Goal: Task Accomplishment & Management: Use online tool/utility

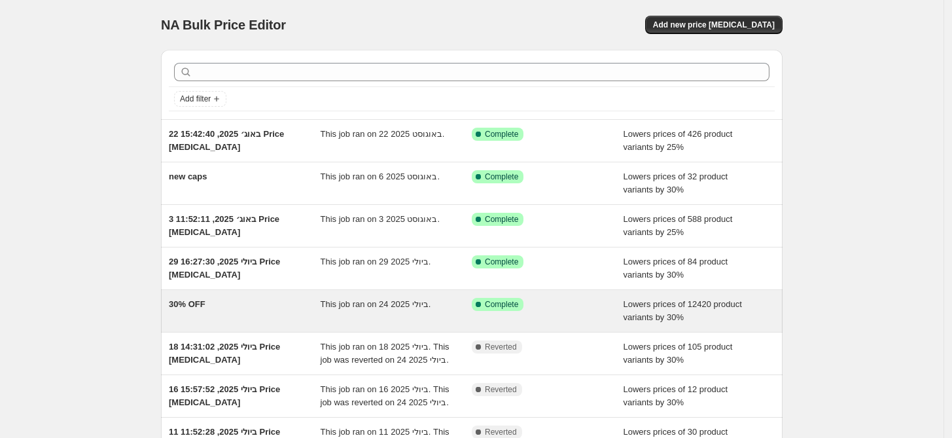
click at [563, 319] on div "Success Complete Complete" at bounding box center [548, 311] width 152 height 26
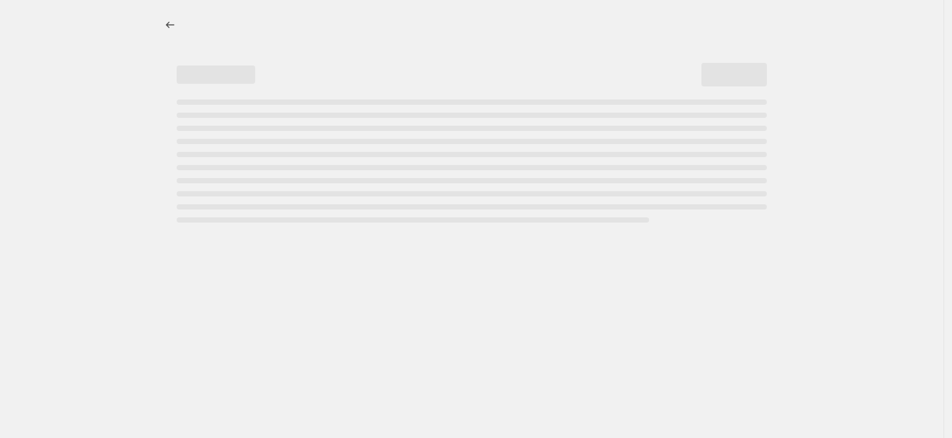
select select "percentage"
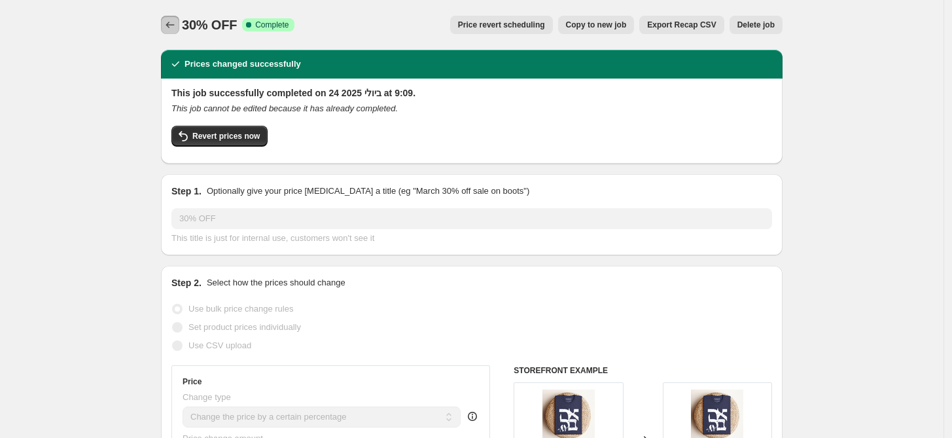
click at [169, 23] on icon "Price change jobs" at bounding box center [170, 24] width 13 height 13
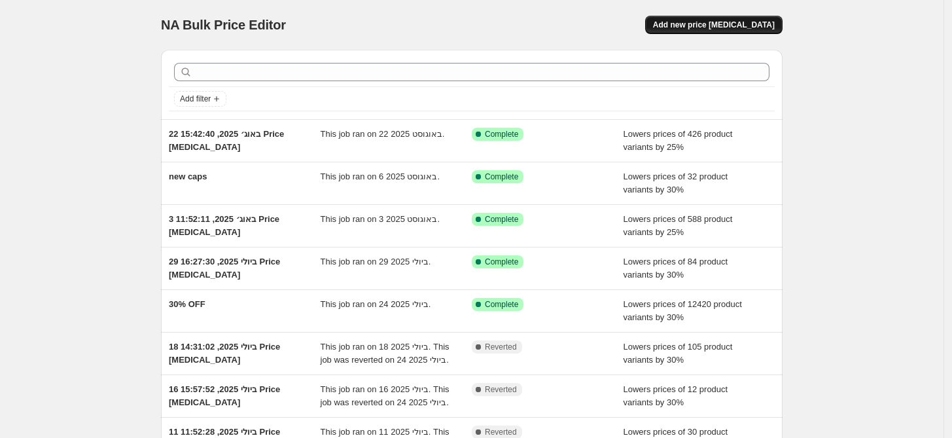
click at [740, 22] on span "Add new price [MEDICAL_DATA]" at bounding box center [714, 25] width 122 height 10
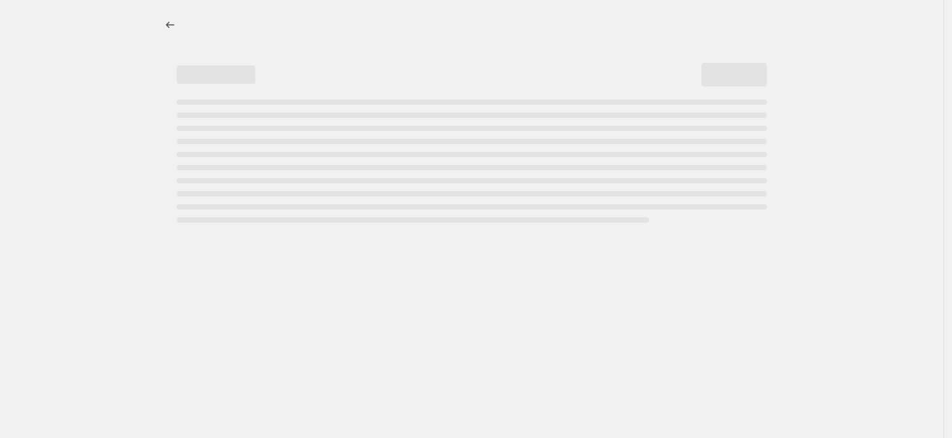
select select "percentage"
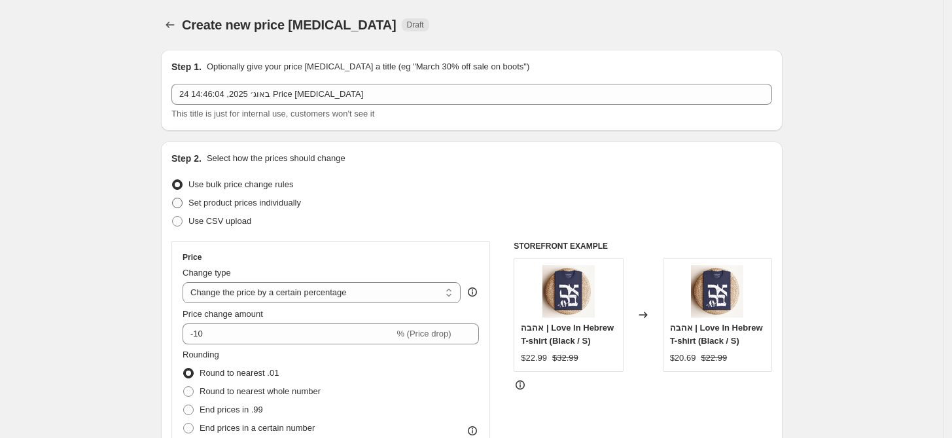
click at [288, 201] on span "Set product prices individually" at bounding box center [244, 203] width 113 height 10
click at [173, 198] on input "Set product prices individually" at bounding box center [172, 198] width 1 height 1
radio input "true"
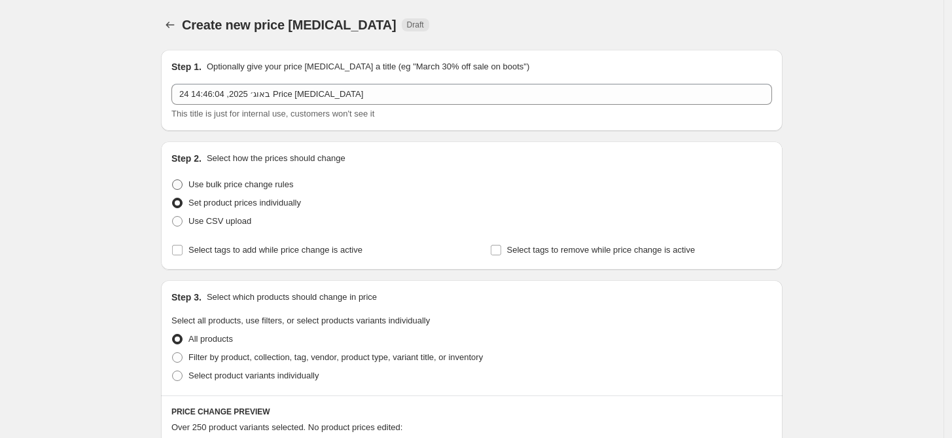
click at [288, 187] on span "Use bulk price change rules" at bounding box center [240, 184] width 105 height 10
click at [173, 180] on input "Use bulk price change rules" at bounding box center [172, 179] width 1 height 1
radio input "true"
select select "percentage"
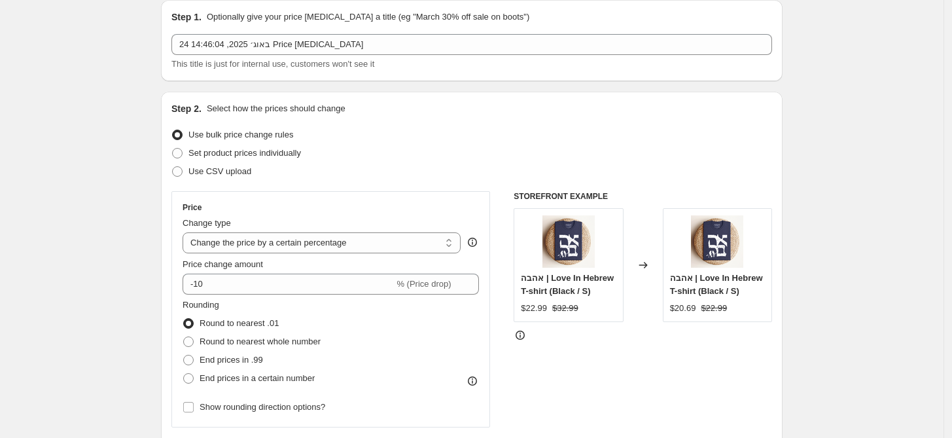
scroll to position [73, 0]
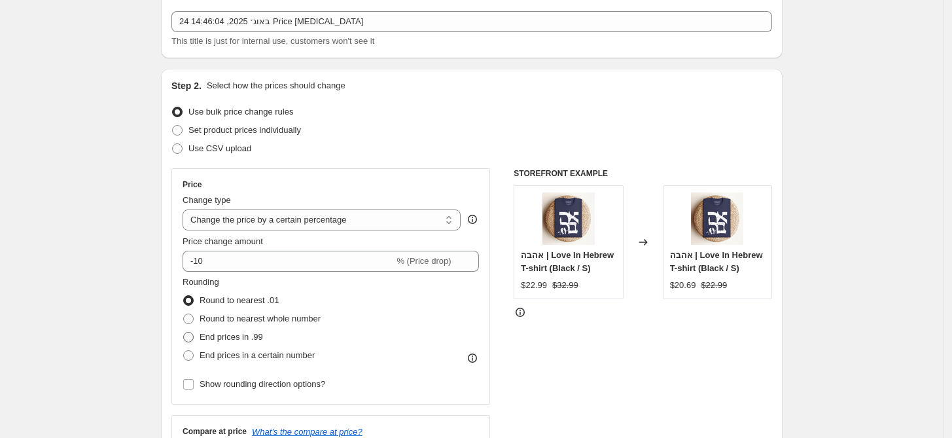
click at [246, 341] on span "End prices in .99" at bounding box center [230, 337] width 63 height 10
click at [184, 332] on input "End prices in .99" at bounding box center [183, 332] width 1 height 1
radio input "true"
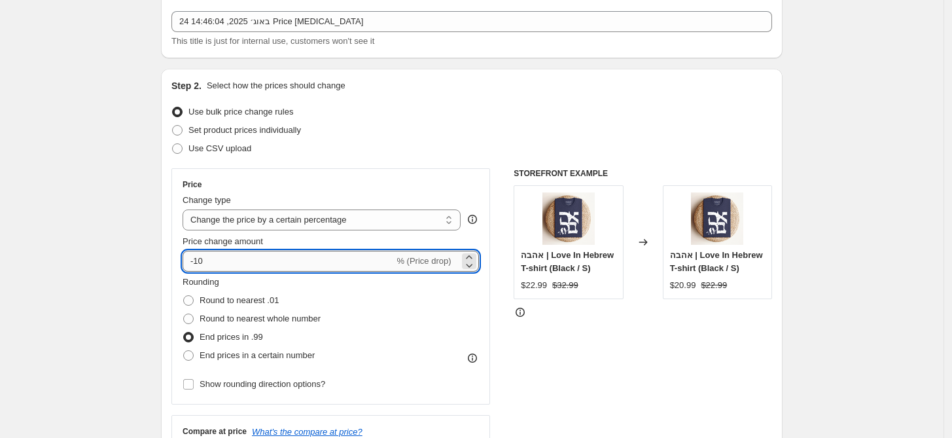
drag, startPoint x: 198, startPoint y: 256, endPoint x: 207, endPoint y: 256, distance: 8.5
click at [207, 256] on input "-10" at bounding box center [287, 261] width 211 height 21
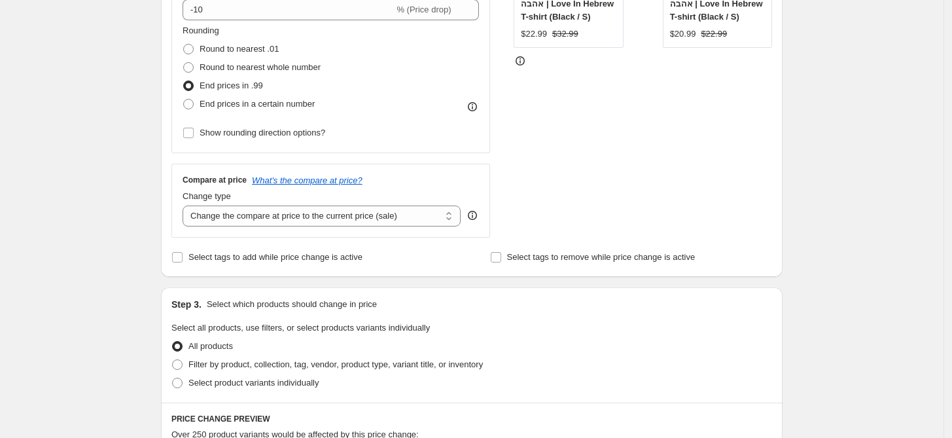
scroll to position [290, 0]
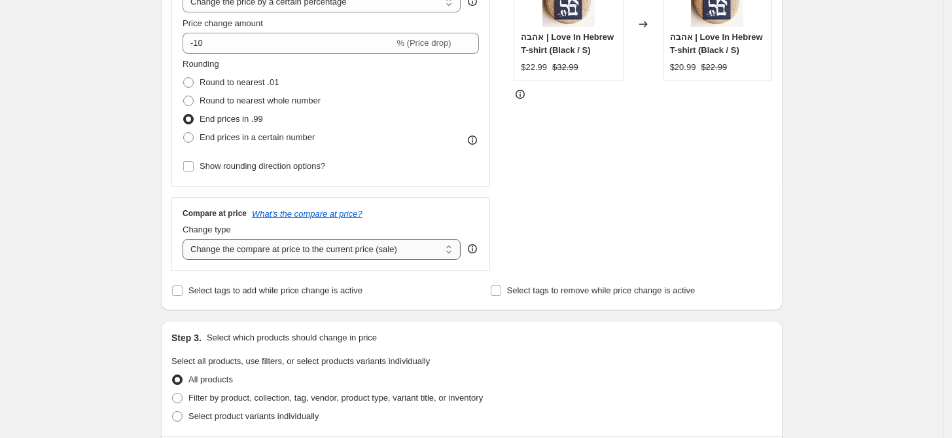
click at [423, 251] on select "Change the compare at price to the current price (sale) Change the compare at p…" at bounding box center [321, 249] width 278 height 21
click at [414, 253] on select "Change the compare at price to the current price (sale) Change the compare at p…" at bounding box center [321, 249] width 278 height 21
click at [369, 253] on select "Change the compare at price to the current price (sale) Change the compare at p…" at bounding box center [321, 249] width 278 height 21
click at [186, 239] on select "Change the compare at price to the current price (sale) Change the compare at p…" at bounding box center [321, 249] width 278 height 21
click at [387, 251] on select "Change the compare at price to the current price (sale) Change the compare at p…" at bounding box center [321, 249] width 278 height 21
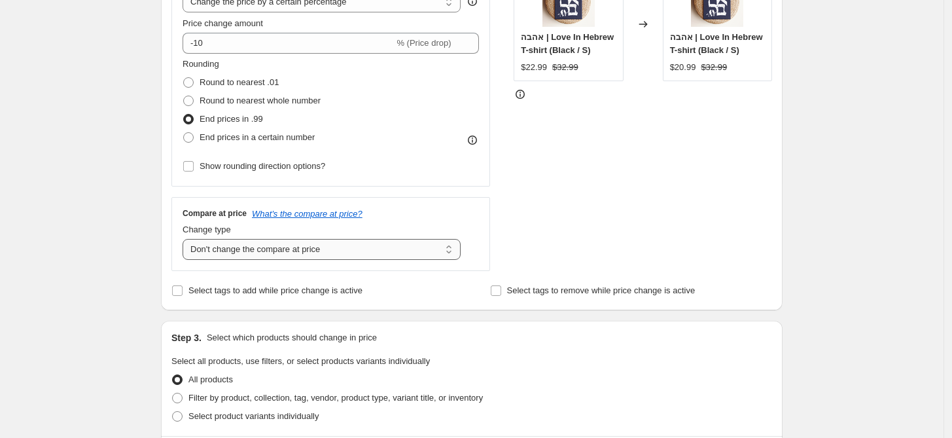
click at [186, 239] on select "Change the compare at price to the current price (sale) Change the compare at p…" at bounding box center [321, 249] width 278 height 21
click at [400, 250] on select "Change the compare at price to the current price (sale) Change the compare at p…" at bounding box center [321, 249] width 278 height 21
select select "remove"
click at [186, 239] on select "Change the compare at price to the current price (sale) Change the compare at p…" at bounding box center [321, 249] width 278 height 21
click at [763, 191] on div "STOREFRONT EXAMPLE אהבה | Love In Hebrew T-shirt (Black / S) $22.99 $32.99 Chan…" at bounding box center [642, 110] width 258 height 320
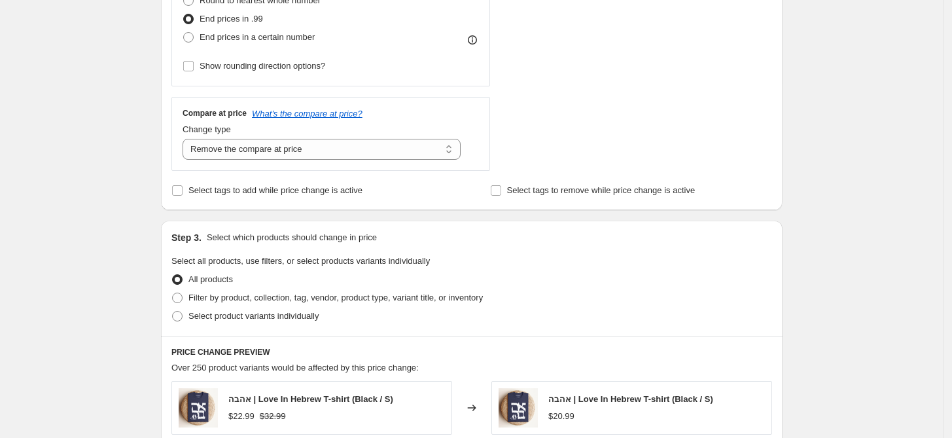
scroll to position [0, 0]
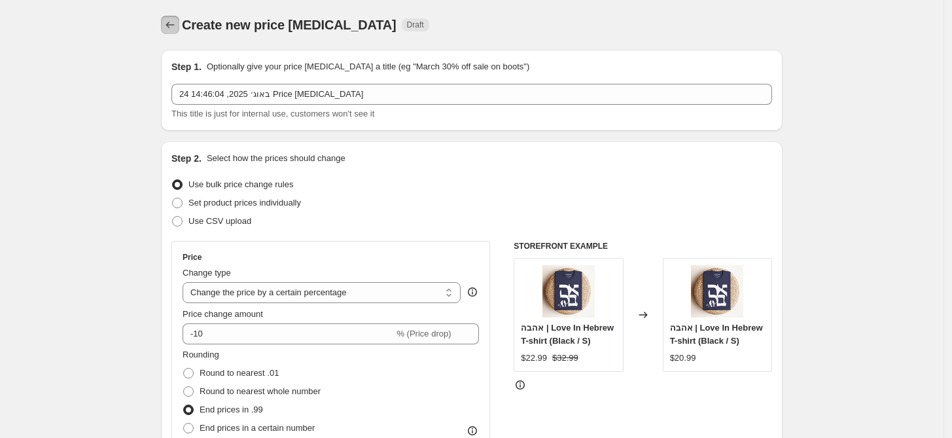
click at [173, 25] on icon "Price change jobs" at bounding box center [170, 24] width 13 height 13
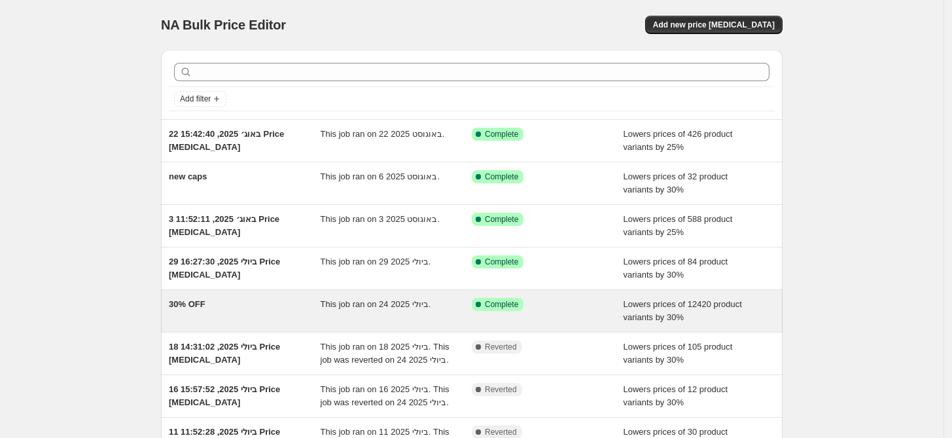
click at [591, 311] on div "Success Complete Complete" at bounding box center [548, 311] width 152 height 26
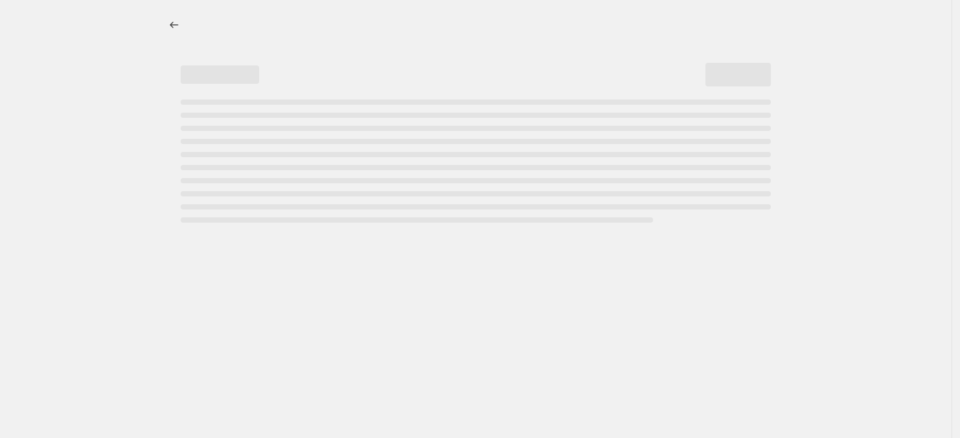
select select "percentage"
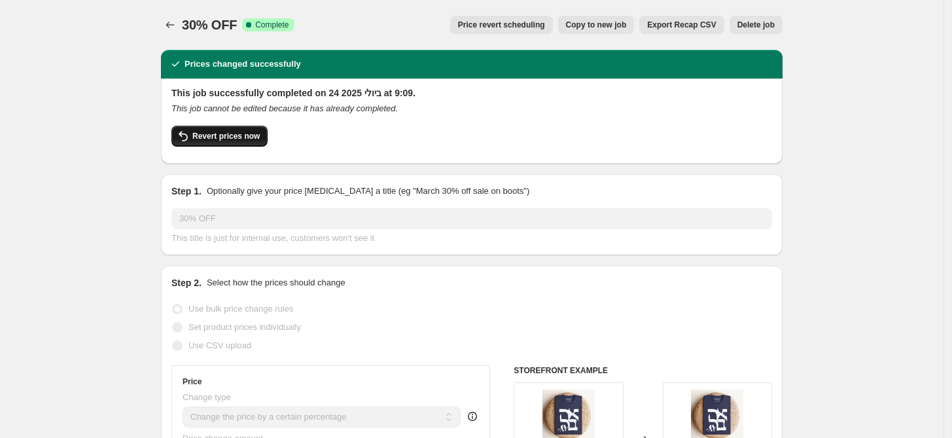
click at [232, 133] on span "Revert prices now" at bounding box center [225, 136] width 67 height 10
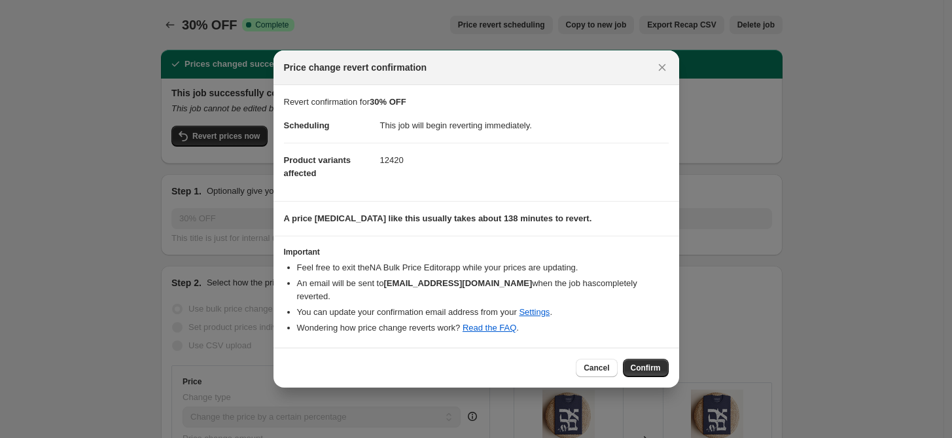
click at [652, 362] on span "Confirm" at bounding box center [646, 367] width 30 height 10
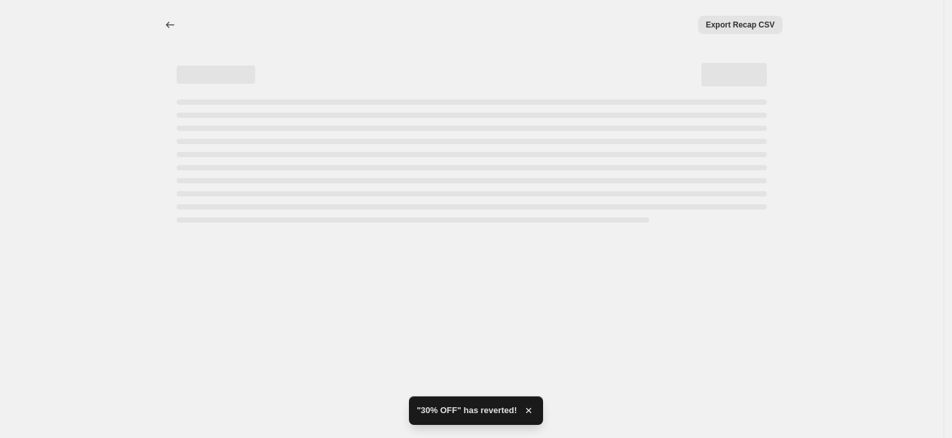
select select "percentage"
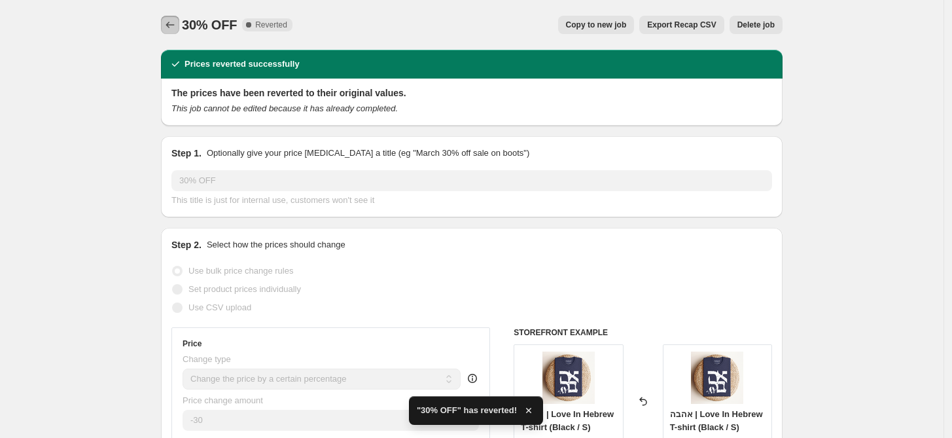
click at [175, 25] on icon "Price change jobs" at bounding box center [170, 24] width 13 height 13
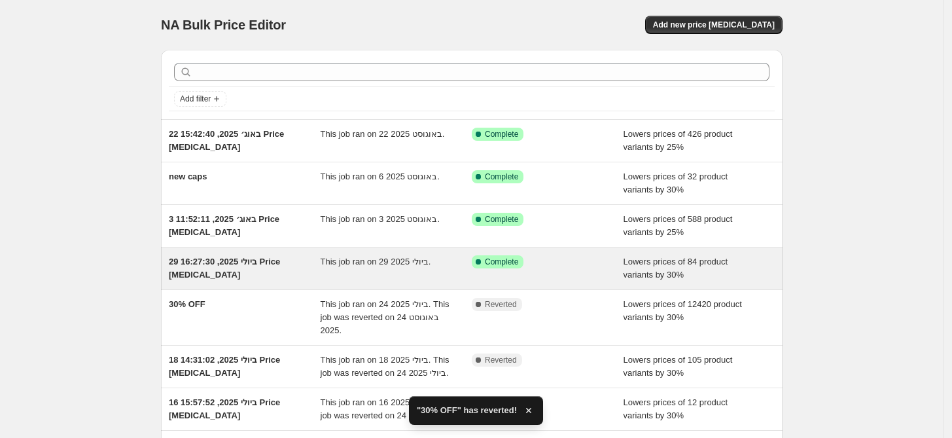
click at [602, 265] on div "Success Complete Complete" at bounding box center [538, 261] width 132 height 13
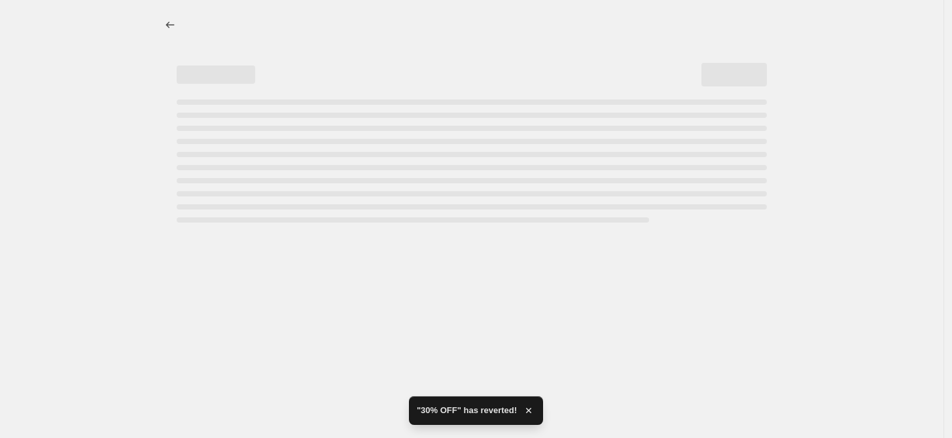
select select "percentage"
select select "product_type"
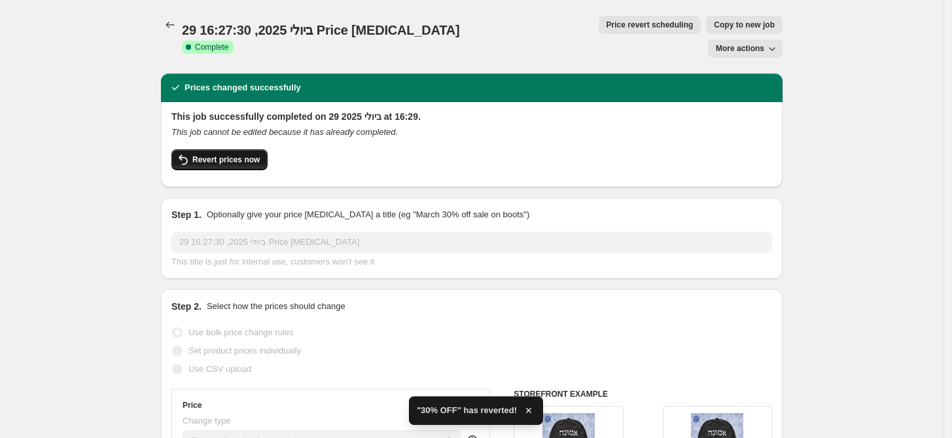
click at [230, 154] on span "Revert prices now" at bounding box center [225, 159] width 67 height 10
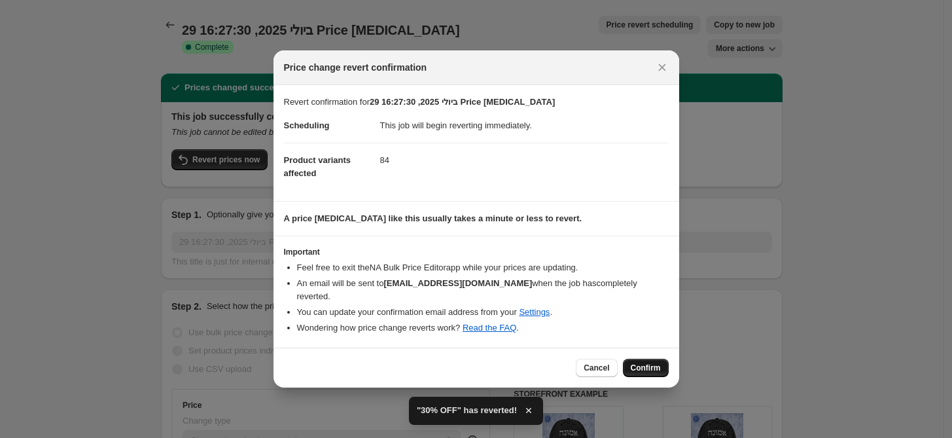
click at [647, 362] on span "Confirm" at bounding box center [646, 367] width 30 height 10
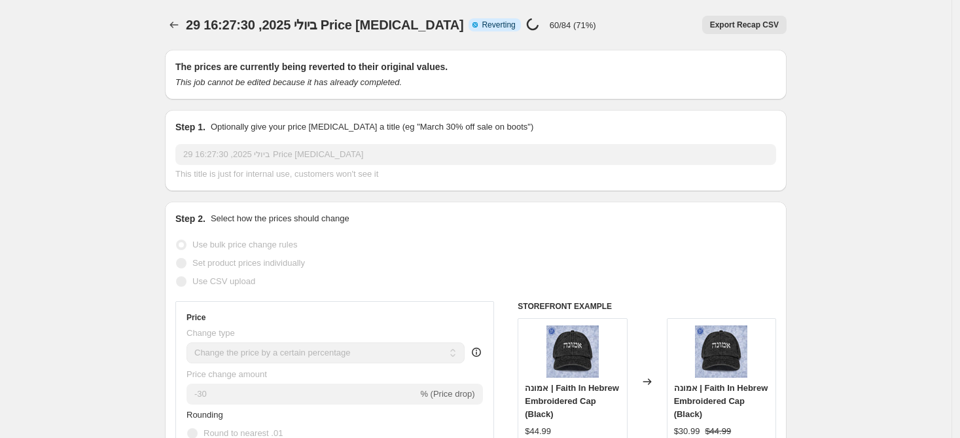
select select "percentage"
select select "product_type"
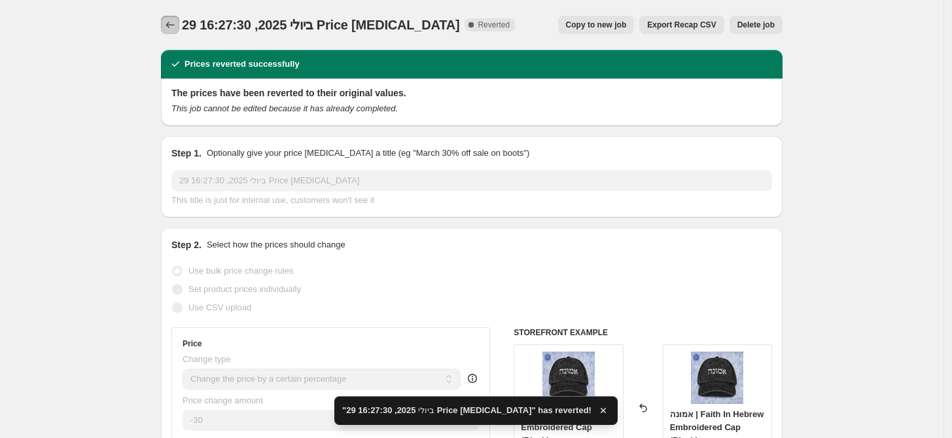
click at [172, 26] on icon "Price change jobs" at bounding box center [170, 24] width 13 height 13
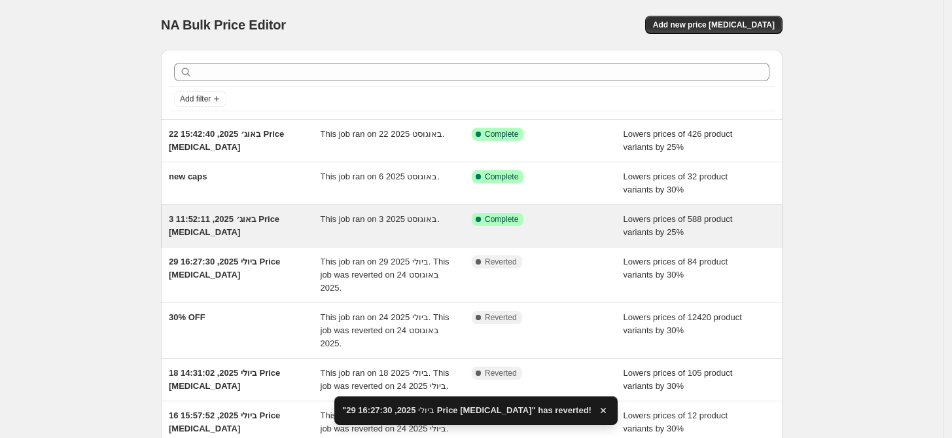
click at [564, 229] on div "Success Complete Complete" at bounding box center [548, 226] width 152 height 26
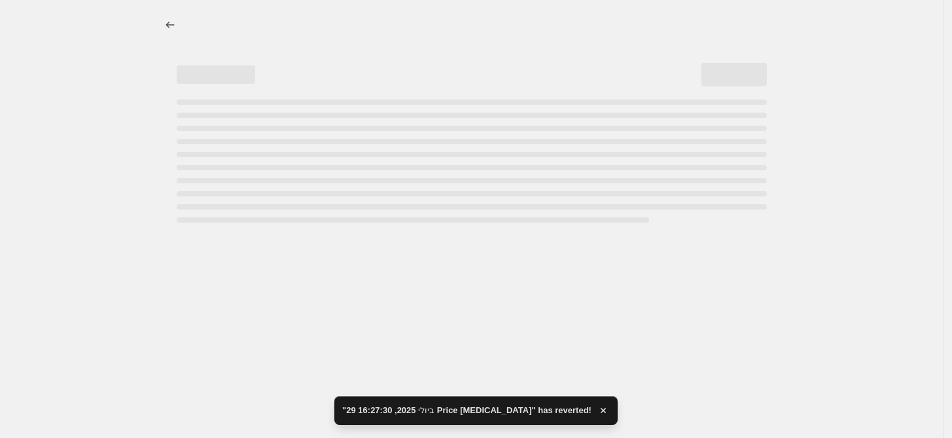
select select "percentage"
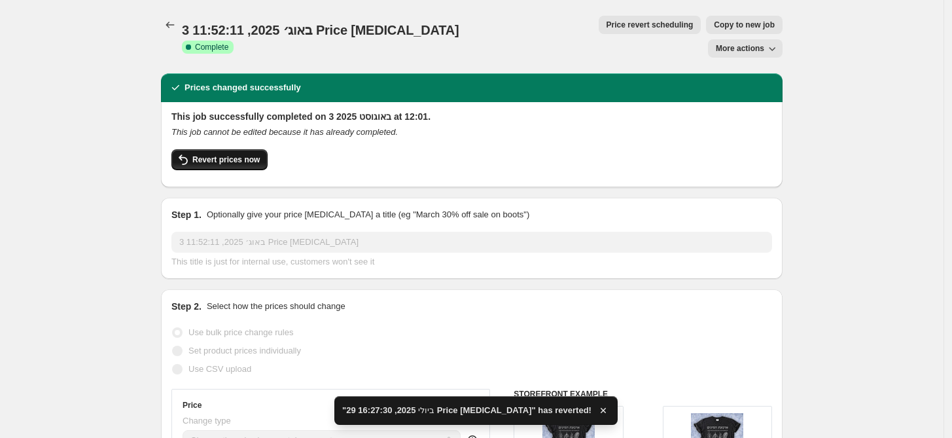
click at [239, 154] on span "Revert prices now" at bounding box center [225, 159] width 67 height 10
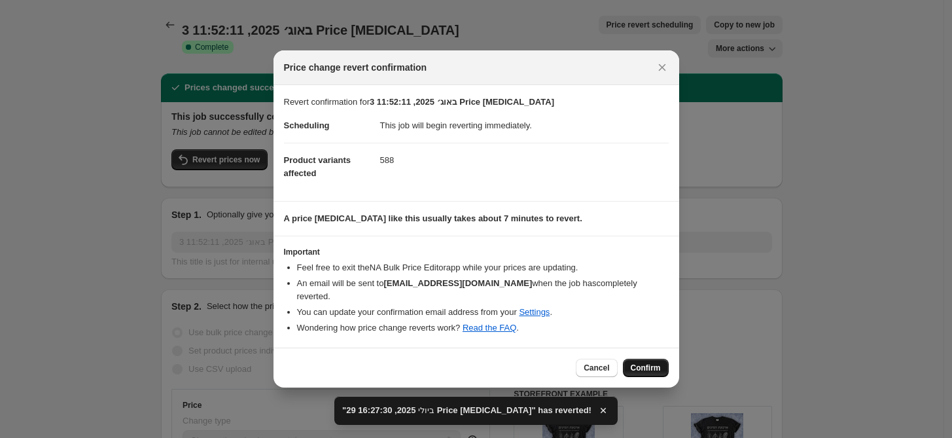
click at [659, 367] on button "Confirm" at bounding box center [646, 367] width 46 height 18
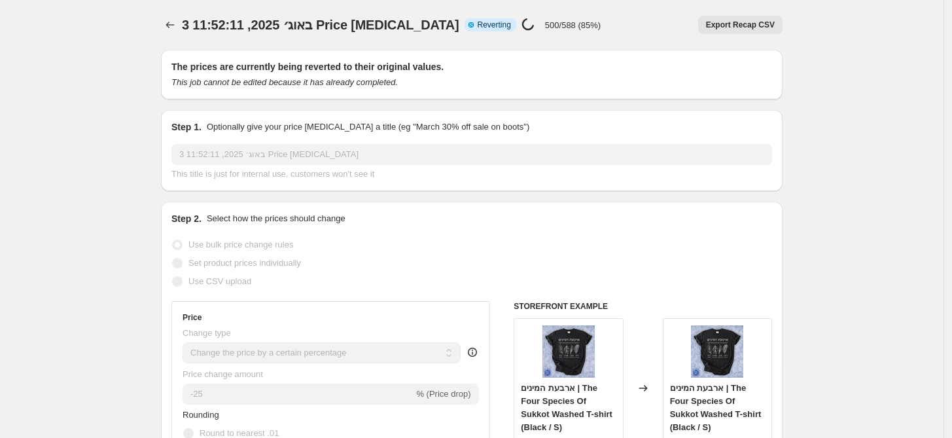
select select "percentage"
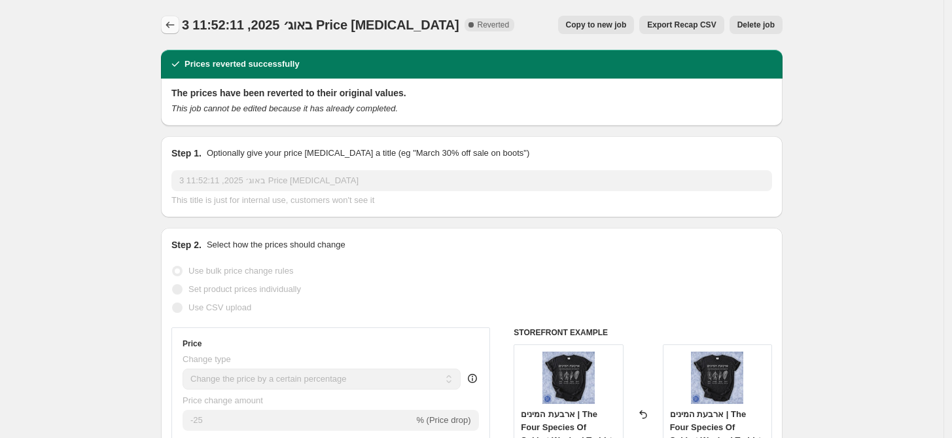
click at [170, 29] on icon "Price change jobs" at bounding box center [170, 24] width 13 height 13
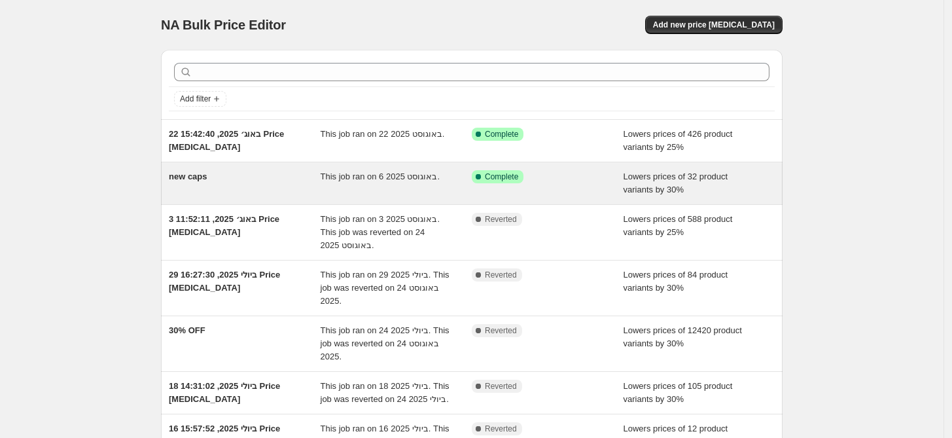
click at [602, 170] on div "Success Complete Complete" at bounding box center [538, 176] width 132 height 13
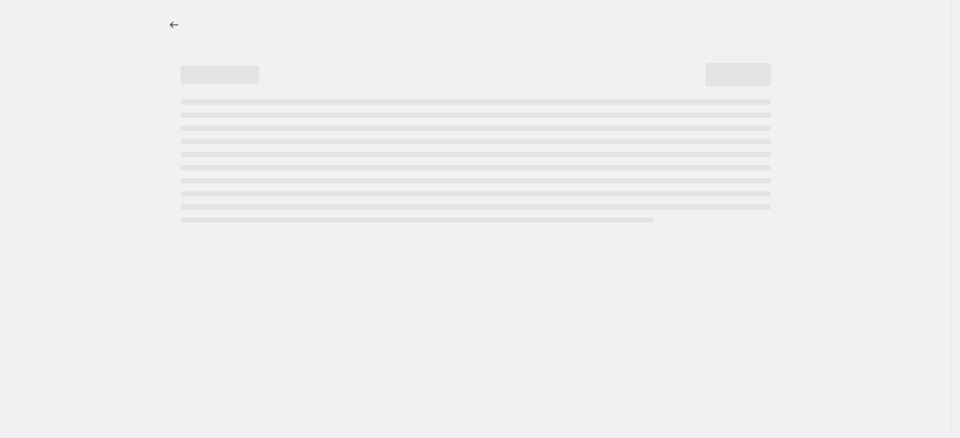
select select "percentage"
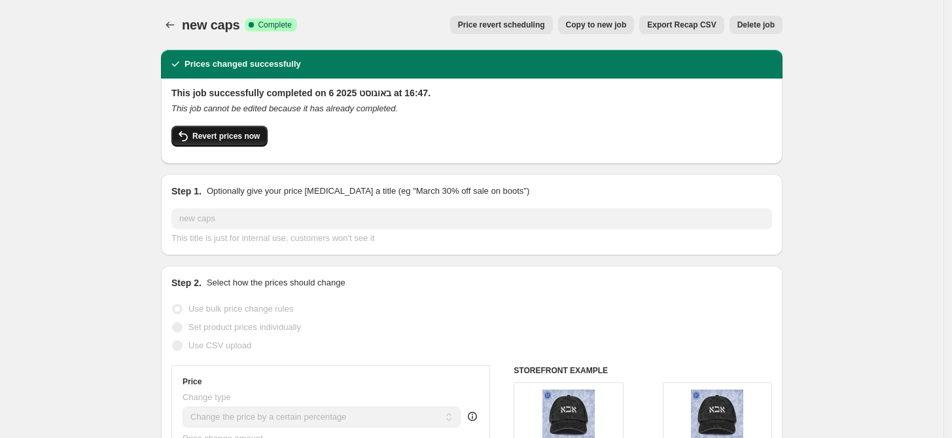
click at [234, 133] on span "Revert prices now" at bounding box center [225, 136] width 67 height 10
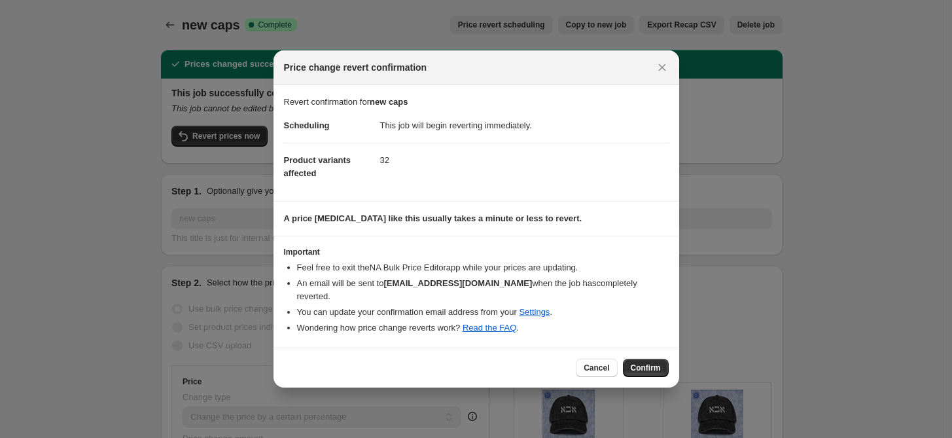
click at [659, 372] on div "Cancel Confirm" at bounding box center [476, 367] width 406 height 40
drag, startPoint x: 659, startPoint y: 368, endPoint x: 641, endPoint y: 359, distance: 20.5
click at [659, 368] on button "Confirm" at bounding box center [646, 367] width 46 height 18
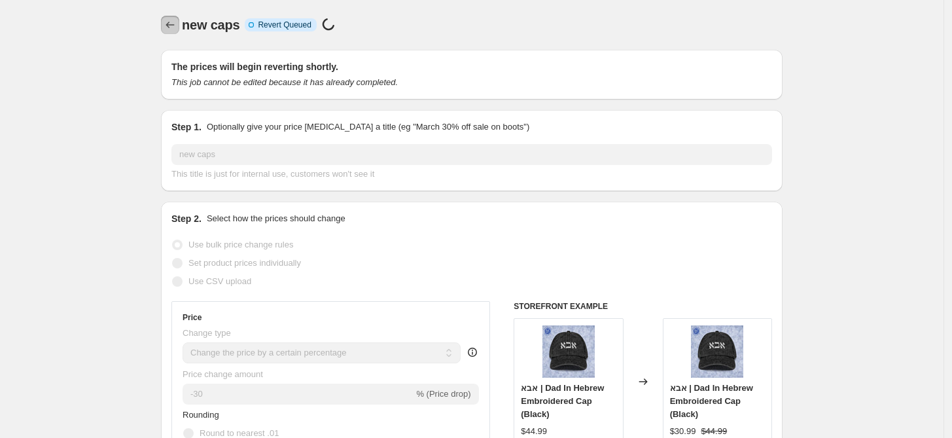
click at [170, 26] on icon "Price change jobs" at bounding box center [170, 24] width 13 height 13
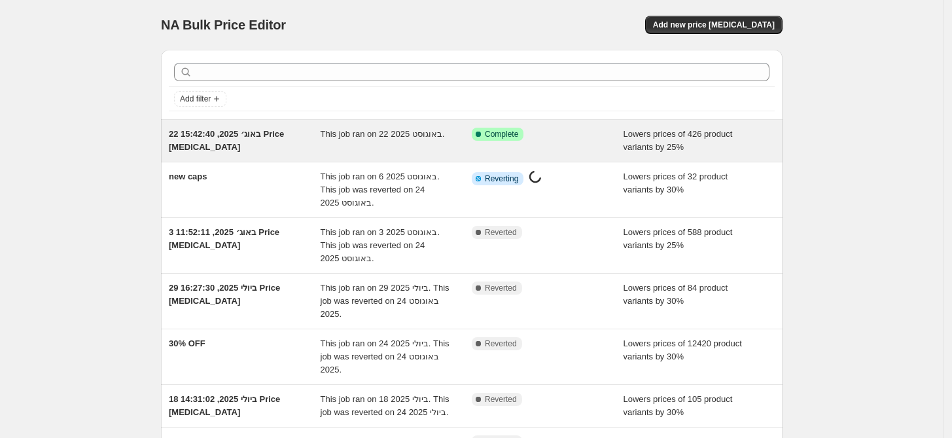
click at [578, 146] on div "Success Complete Complete" at bounding box center [548, 141] width 152 height 26
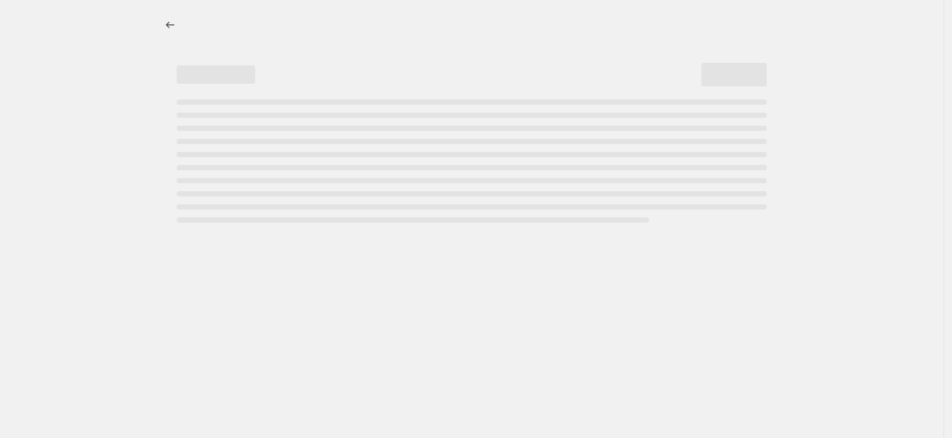
select select "percentage"
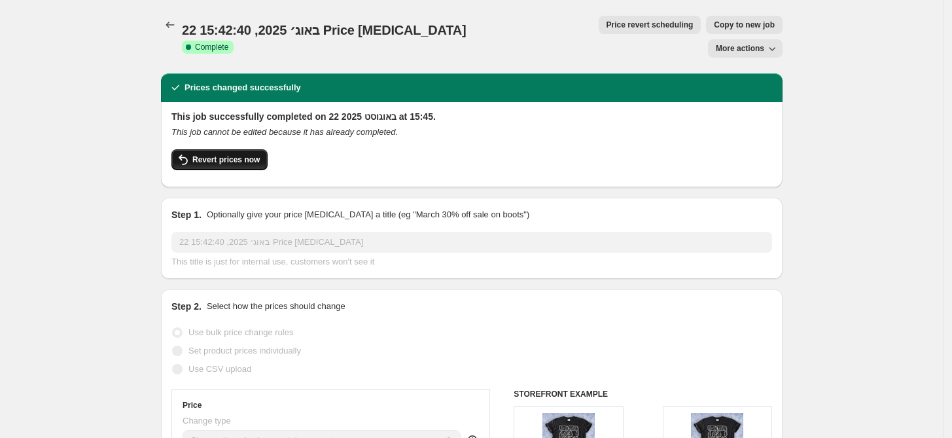
click at [241, 149] on button "Revert prices now" at bounding box center [219, 159] width 96 height 21
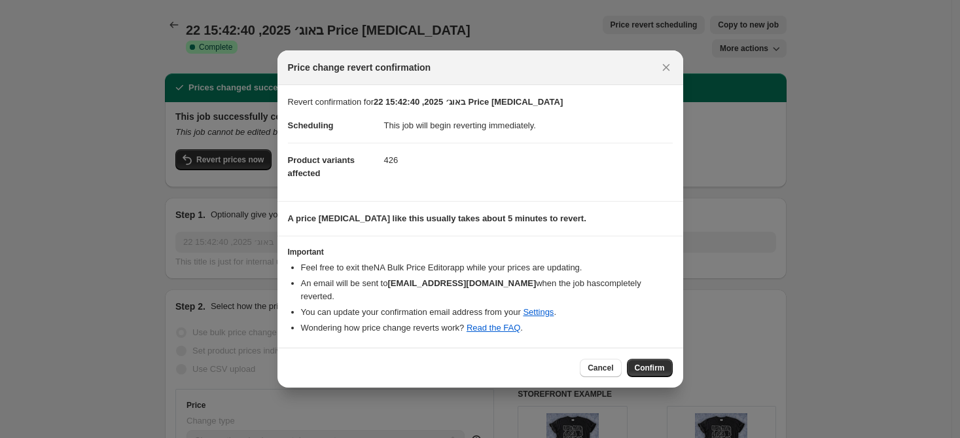
select select "percentage"
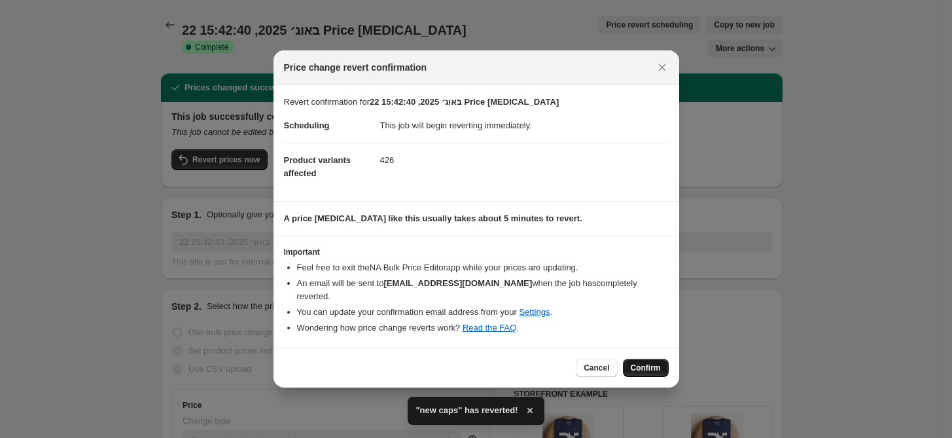
click at [638, 366] on span "Confirm" at bounding box center [646, 367] width 30 height 10
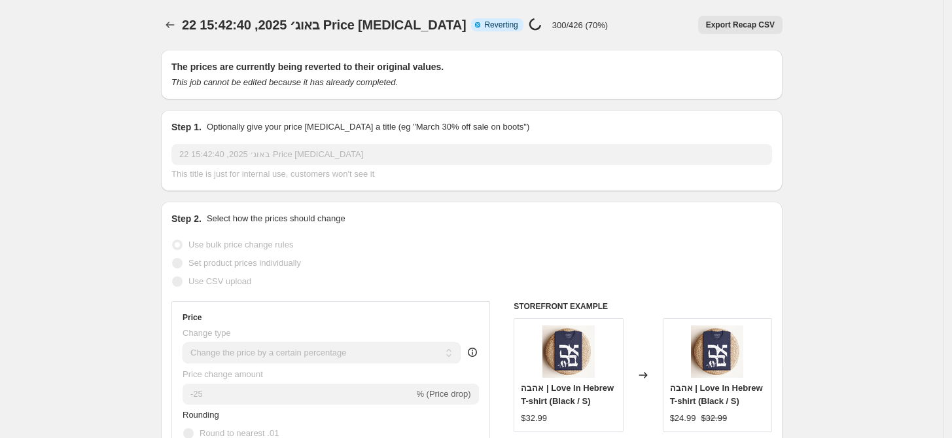
select select "percentage"
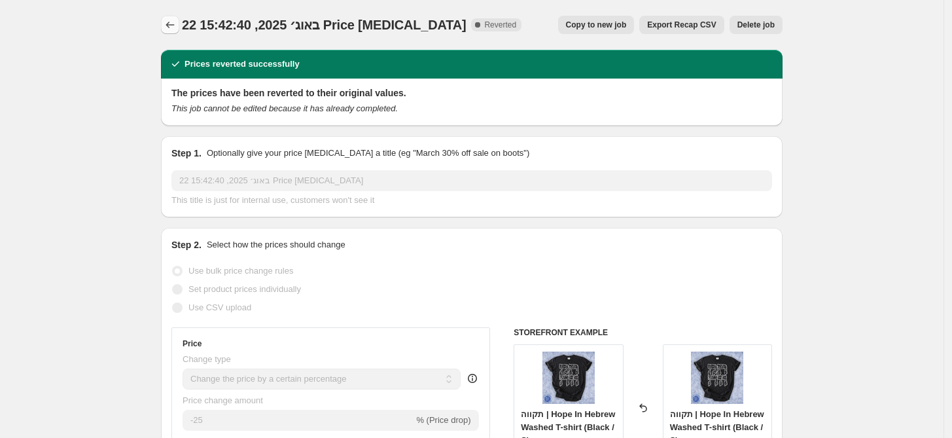
click at [170, 25] on icon "Price change jobs" at bounding box center [170, 25] width 9 height 7
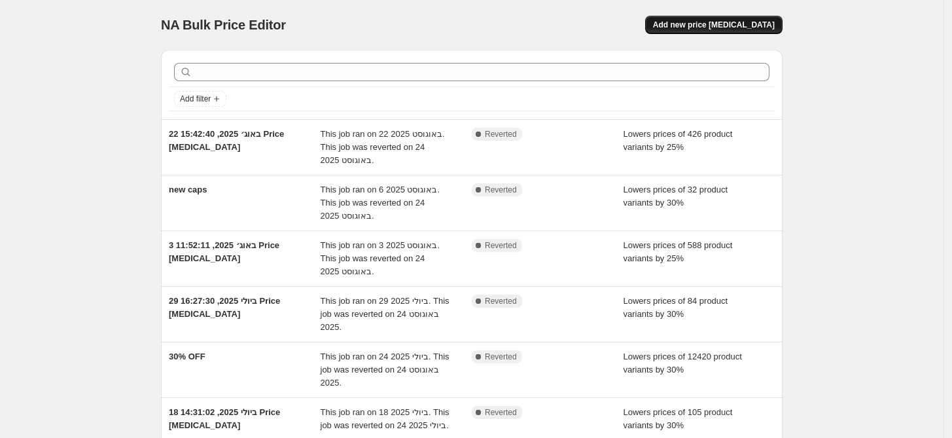
click at [693, 22] on span "Add new price [MEDICAL_DATA]" at bounding box center [714, 25] width 122 height 10
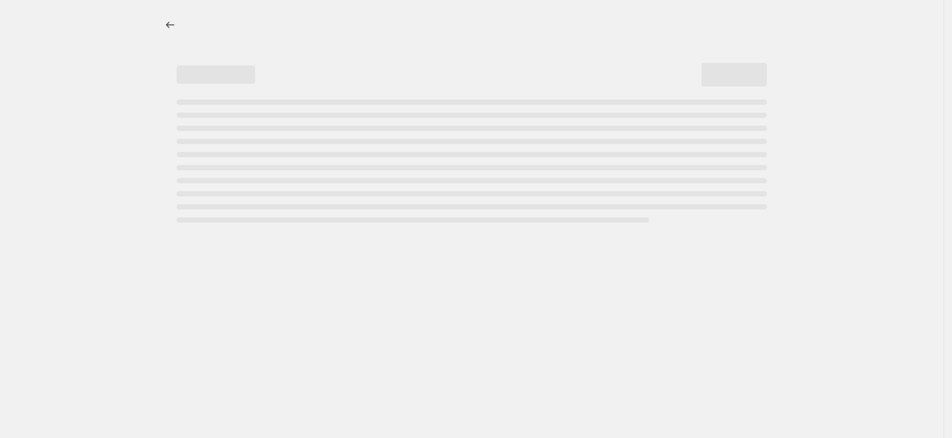
select select "percentage"
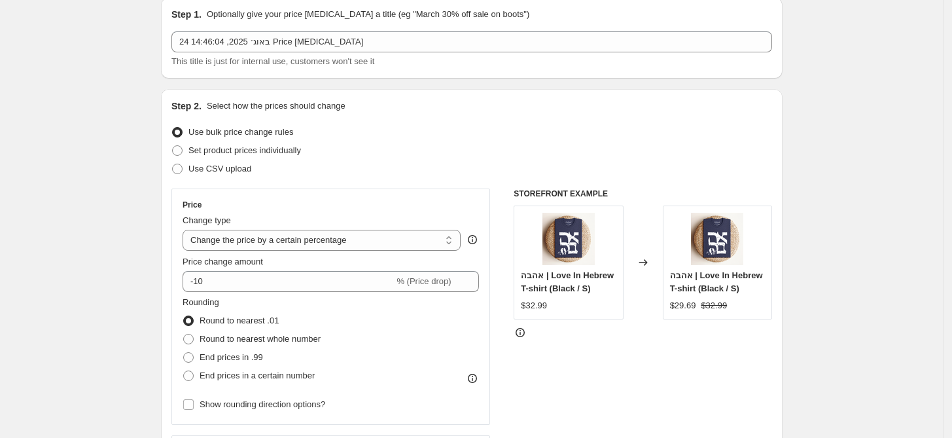
scroll to position [145, 0]
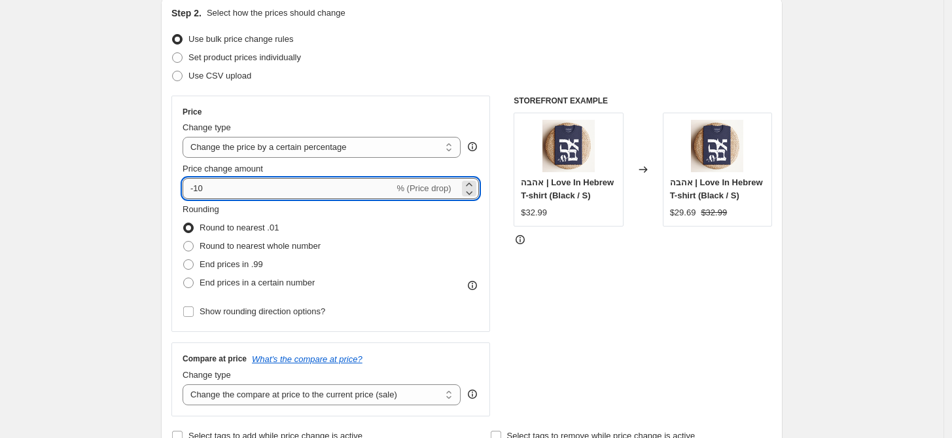
click at [205, 186] on input "-10" at bounding box center [287, 188] width 211 height 21
type input "-30"
click at [249, 268] on span "End prices in .99" at bounding box center [230, 264] width 63 height 10
click at [184, 260] on input "End prices in .99" at bounding box center [183, 259] width 1 height 1
radio input "true"
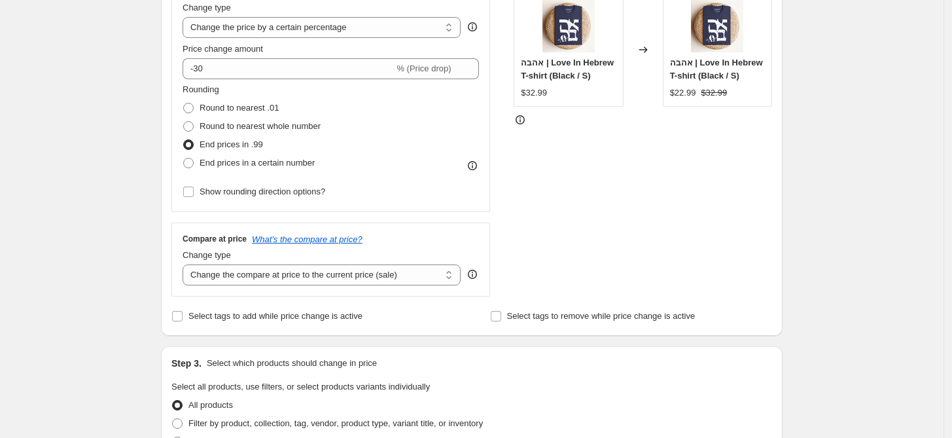
scroll to position [290, 0]
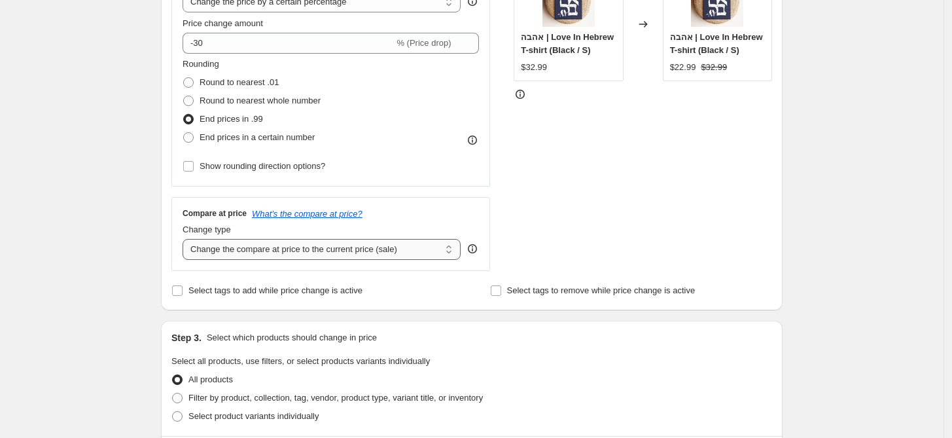
click at [382, 249] on select "Change the compare at price to the current price (sale) Change the compare at p…" at bounding box center [321, 249] width 278 height 21
select select "remove"
click at [186, 239] on select "Change the compare at price to the current price (sale) Change the compare at p…" at bounding box center [321, 249] width 278 height 21
click at [761, 198] on div "STOREFRONT EXAMPLE אהבה | Love In Hebrew T-shirt (Black / S) $32.99 Changed to …" at bounding box center [642, 110] width 258 height 320
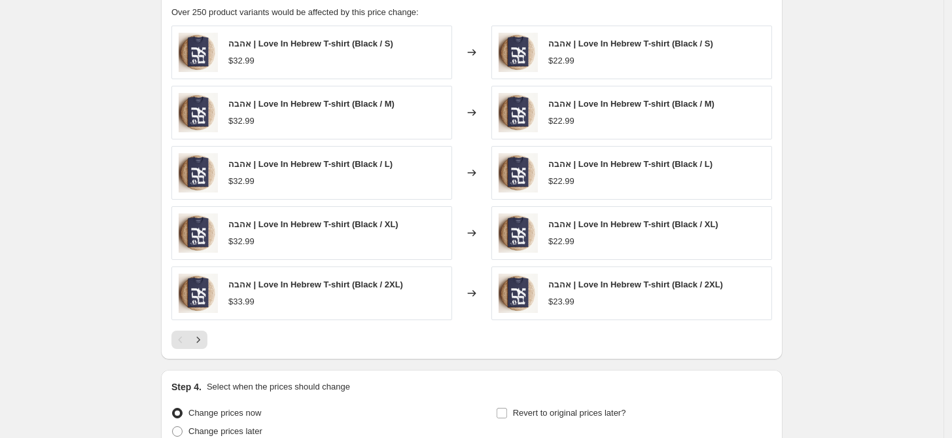
scroll to position [799, 0]
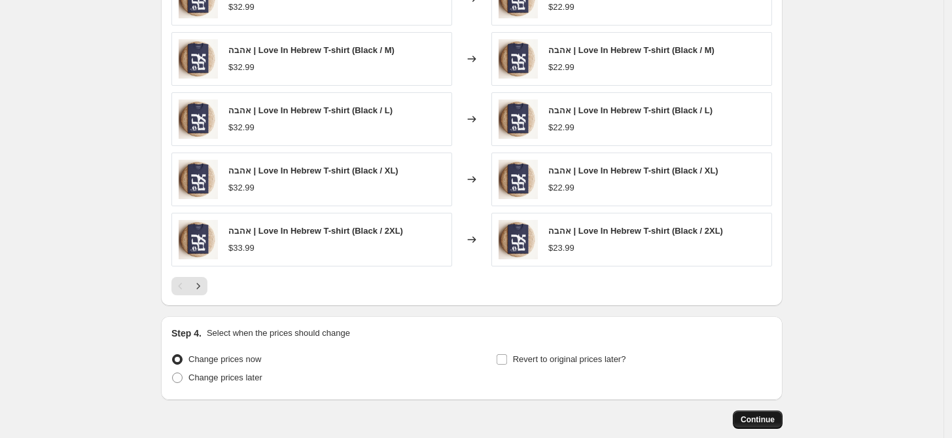
click at [760, 417] on span "Continue" at bounding box center [757, 419] width 34 height 10
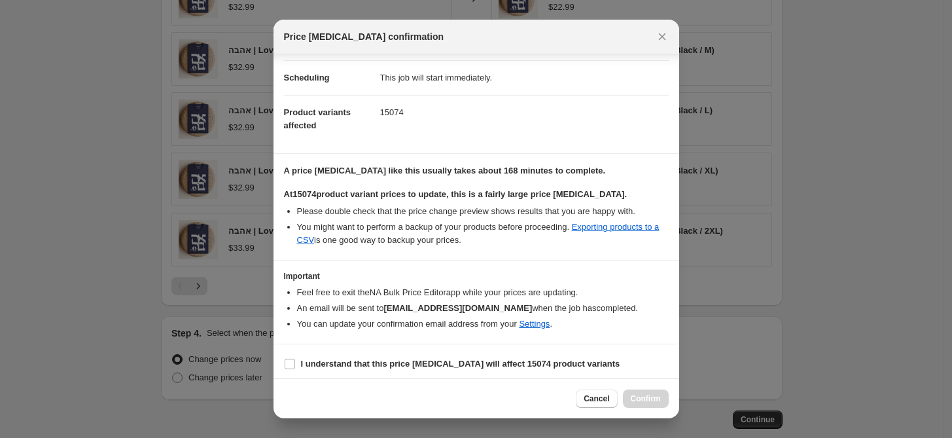
scroll to position [103, 0]
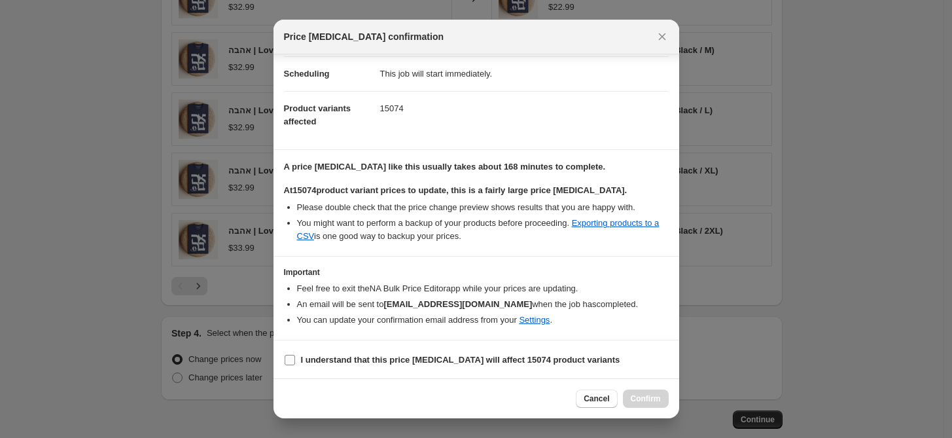
click at [292, 358] on input "I understand that this price [MEDICAL_DATA] will affect 15074 product variants" at bounding box center [290, 360] width 10 height 10
checkbox input "true"
click at [640, 396] on span "Confirm" at bounding box center [646, 398] width 30 height 10
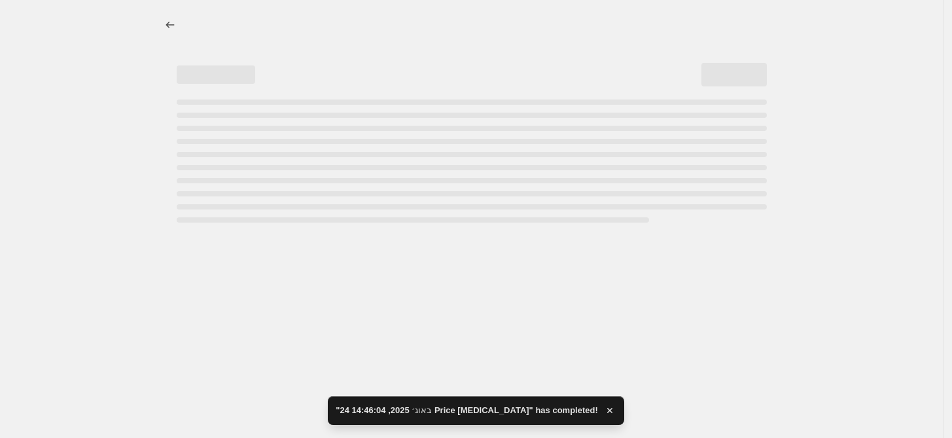
select select "percentage"
select select "remove"
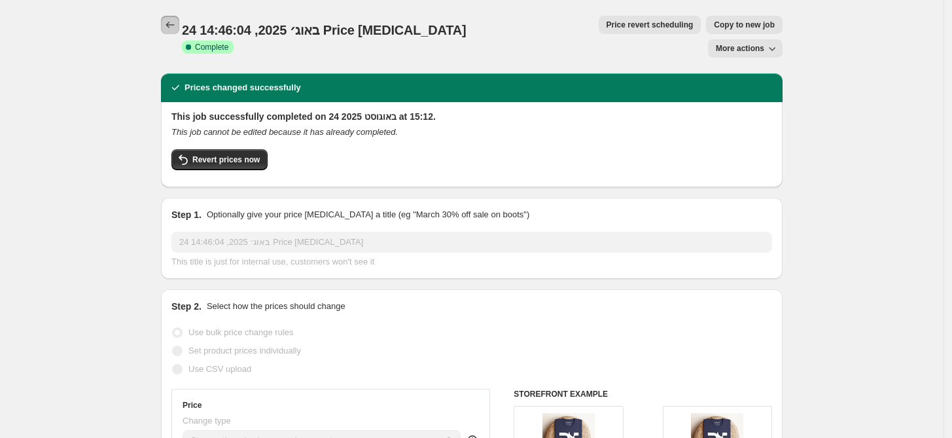
click at [177, 26] on icon "Price change jobs" at bounding box center [170, 24] width 13 height 13
